Goal: Task Accomplishment & Management: Manage account settings

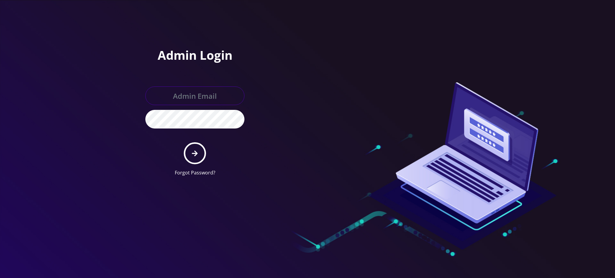
type input "[PERSON_NAME][EMAIL_ADDRESS][DOMAIN_NAME]"
click at [189, 153] on button "submit" at bounding box center [195, 153] width 22 height 22
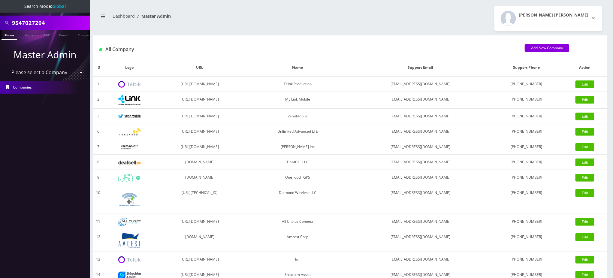
drag, startPoint x: 51, startPoint y: 23, endPoint x: 0, endPoint y: 3, distance: 55.0
click at [0, 3] on nav "Search Mode: Global 9547027204 Phone Name SIM Email Company Customer Master Adm…" at bounding box center [45, 139] width 90 height 278
type input "9175368064"
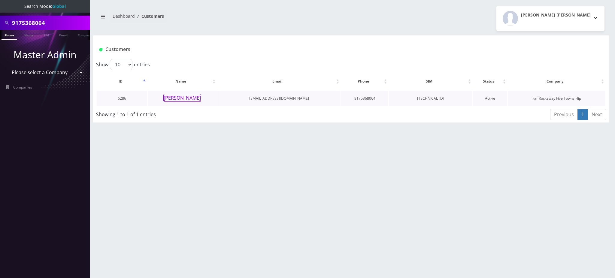
click at [189, 98] on button "rivki biderman" at bounding box center [182, 98] width 38 height 8
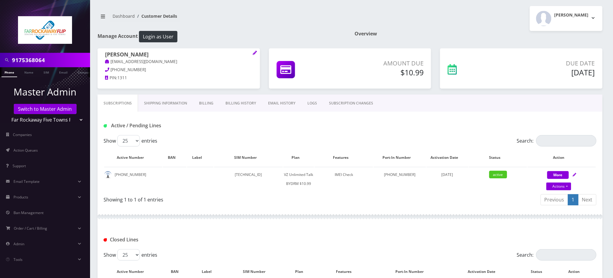
click at [353, 102] on link "SUBSCRIPTION CHANGES" at bounding box center [351, 103] width 56 height 17
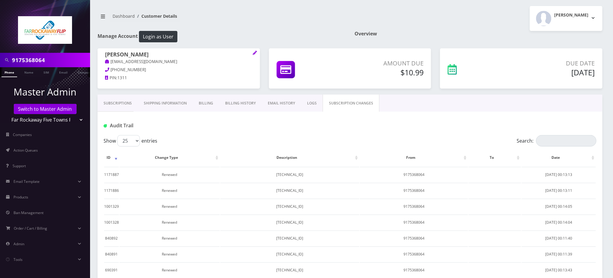
click at [284, 105] on link "EMAIL HISTORY" at bounding box center [281, 103] width 39 height 17
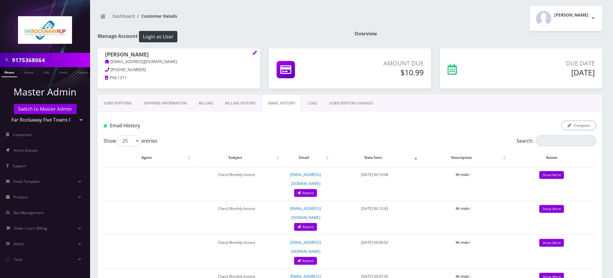
click at [307, 103] on link "LOGS" at bounding box center [313, 103] width 22 height 17
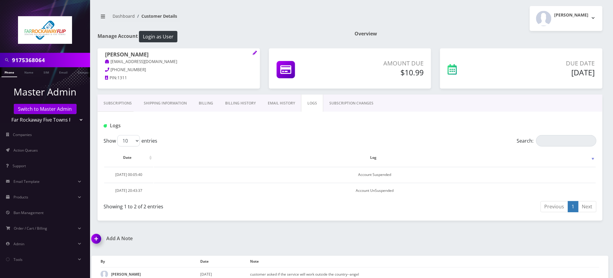
click at [123, 104] on link "Subscriptions" at bounding box center [118, 103] width 40 height 17
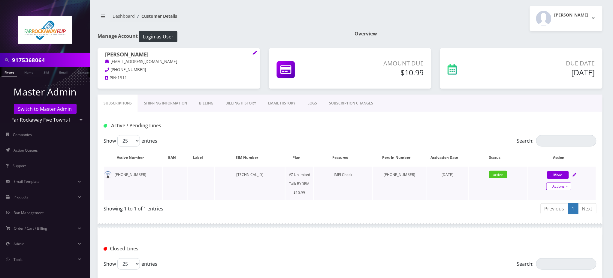
click at [562, 184] on link "Actions" at bounding box center [559, 187] width 25 height 8
select select "469"
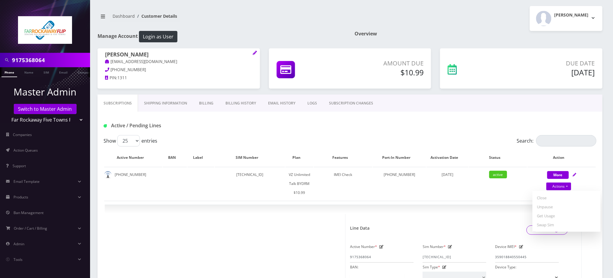
click at [411, 127] on div "Active / Pending Lines" at bounding box center [350, 126] width 502 height 10
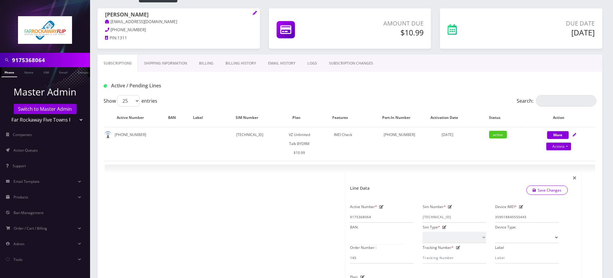
click at [22, 59] on input "9175368064" at bounding box center [50, 59] width 77 height 11
click at [347, 84] on div "Active / Pending Lines" at bounding box center [350, 86] width 502 height 10
